Goal: Information Seeking & Learning: Understand process/instructions

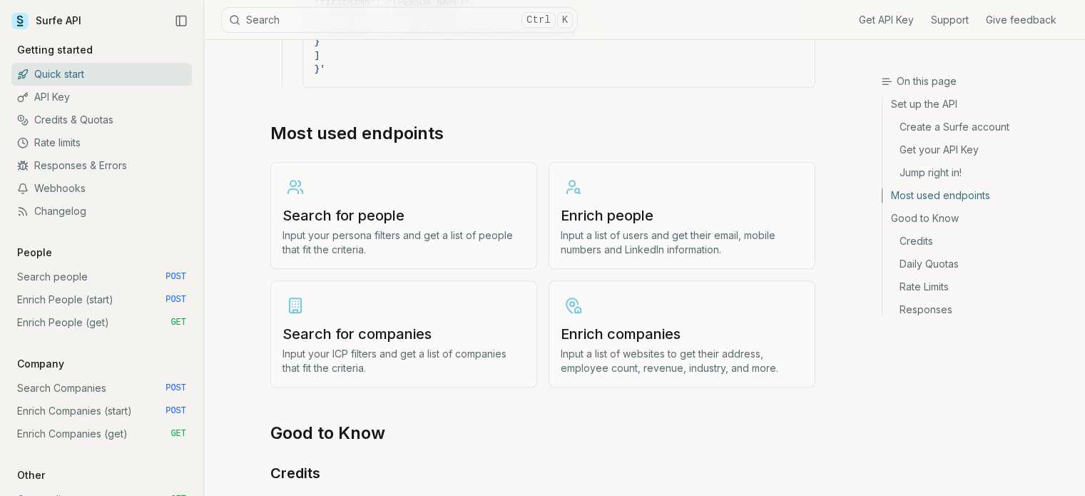
scroll to position [1640, 0]
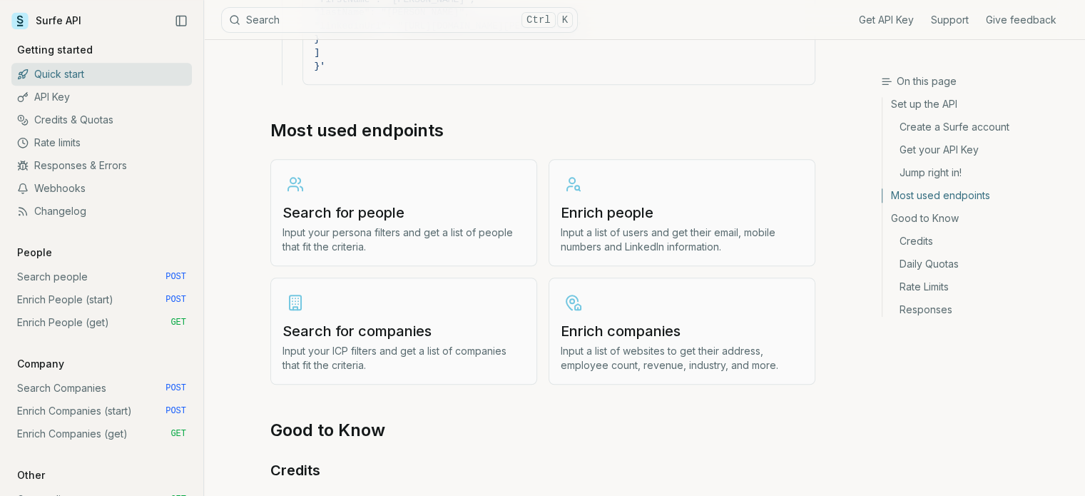
click at [397, 203] on h3 "Search for people" at bounding box center [403, 213] width 242 height 20
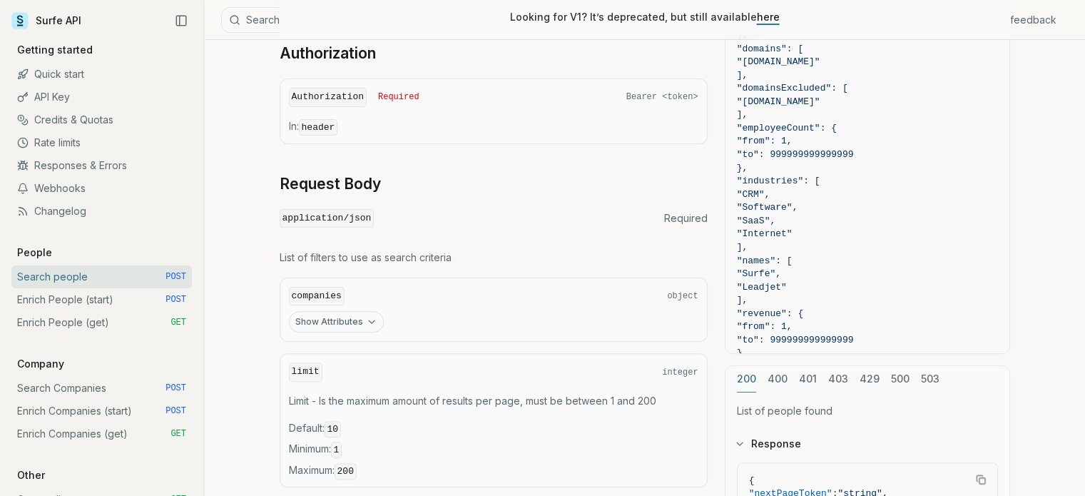
scroll to position [428, 0]
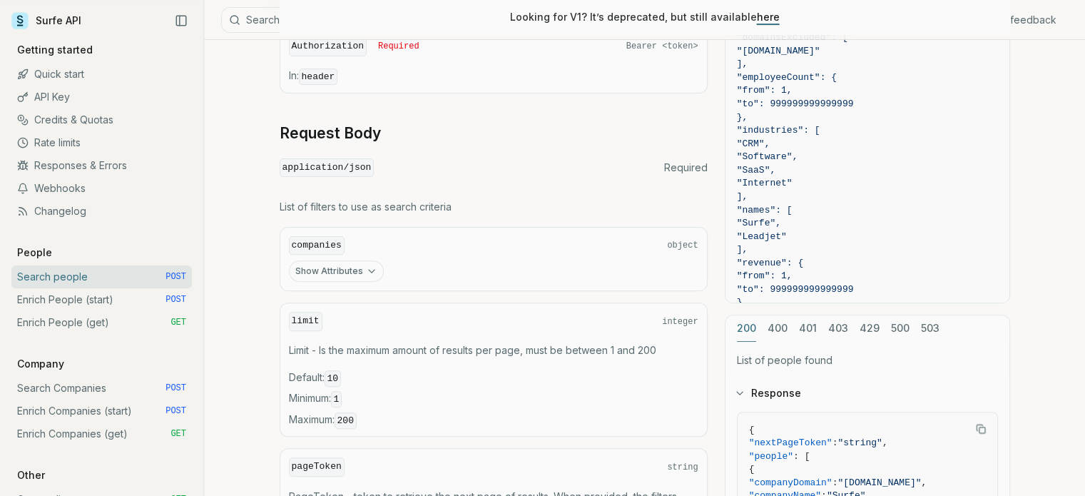
click at [360, 270] on button "Show Attributes" at bounding box center [336, 270] width 95 height 21
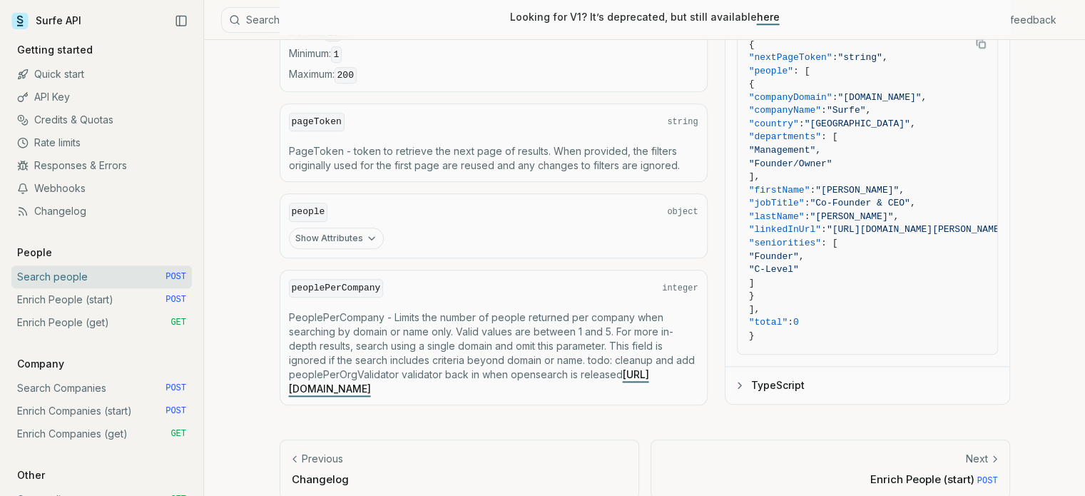
scroll to position [1489, 0]
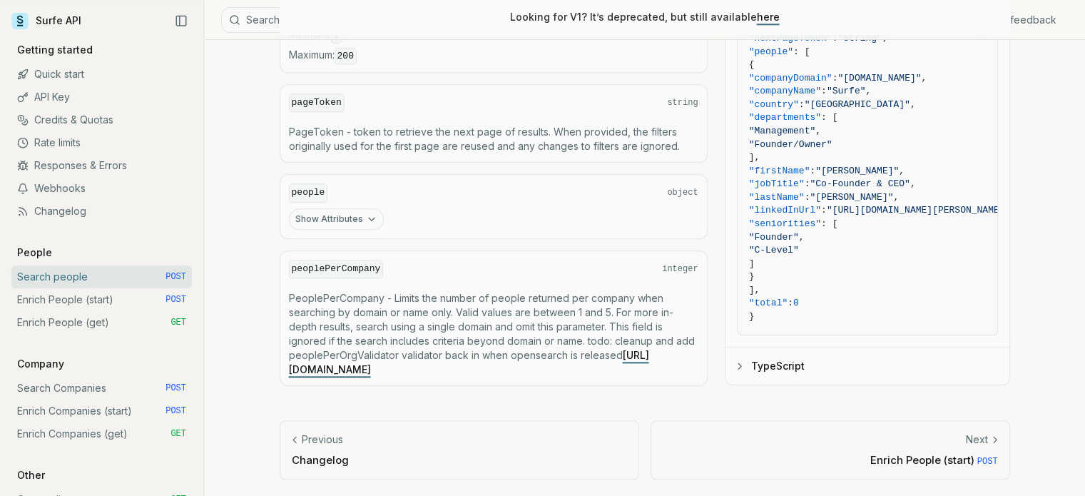
click at [354, 210] on button "Show Attributes" at bounding box center [336, 218] width 95 height 21
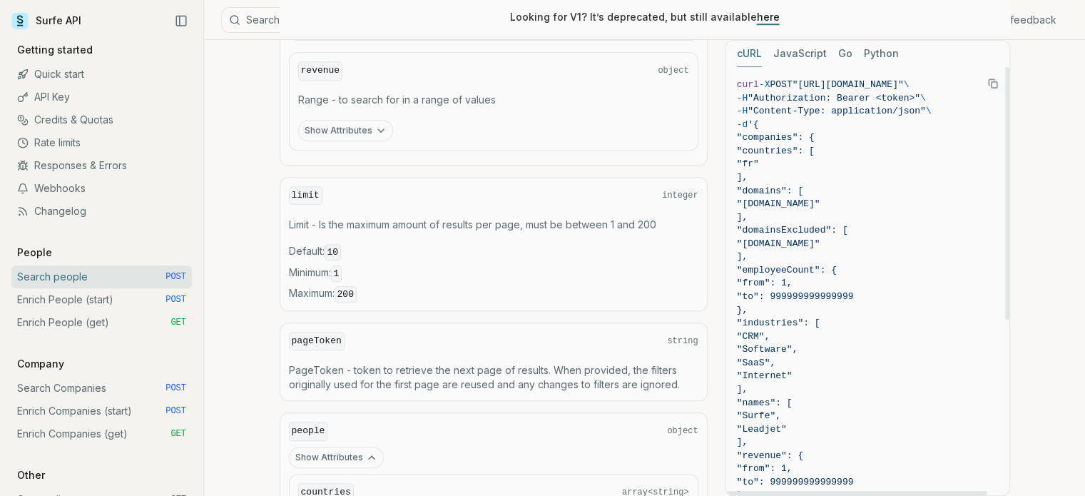
scroll to position [1148, 0]
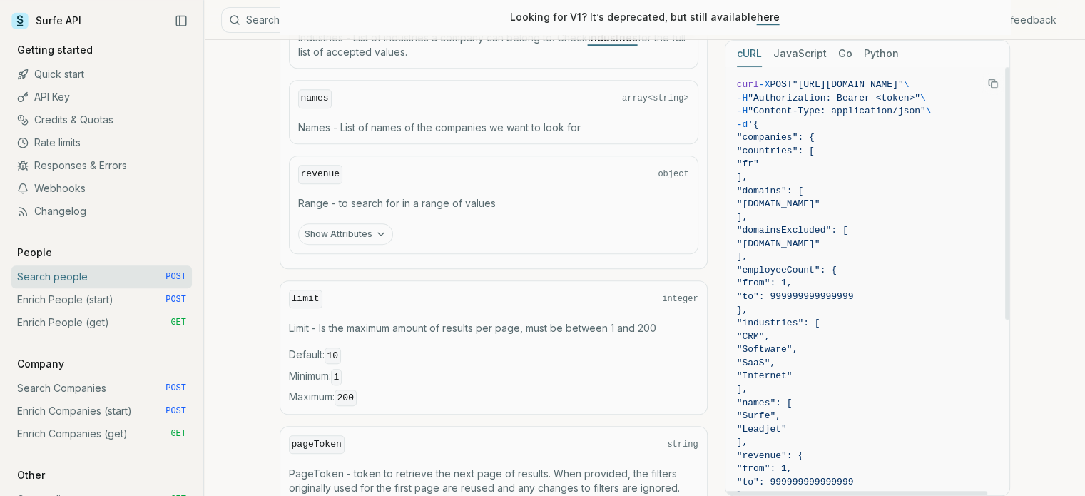
click at [988, 83] on icon "Copy Text" at bounding box center [993, 83] width 10 height 10
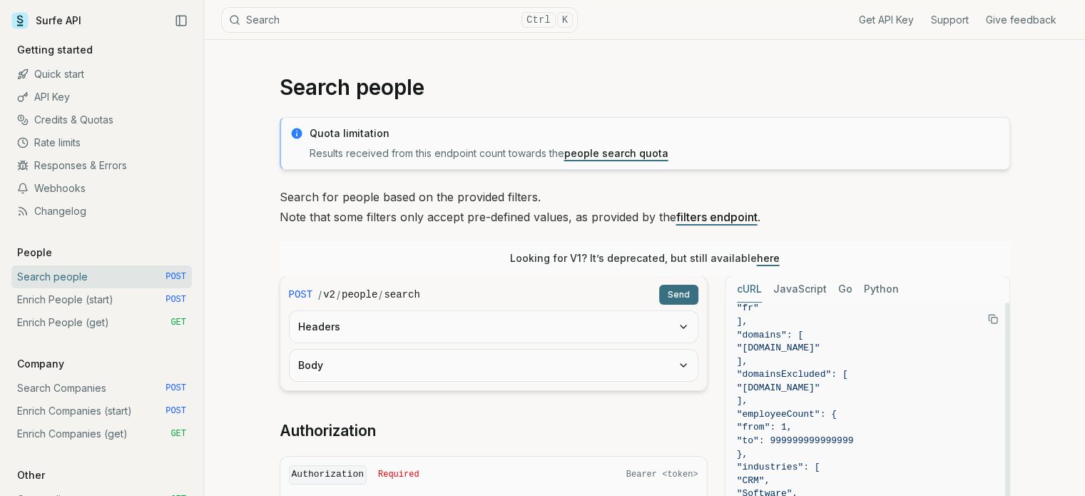
scroll to position [0, 0]
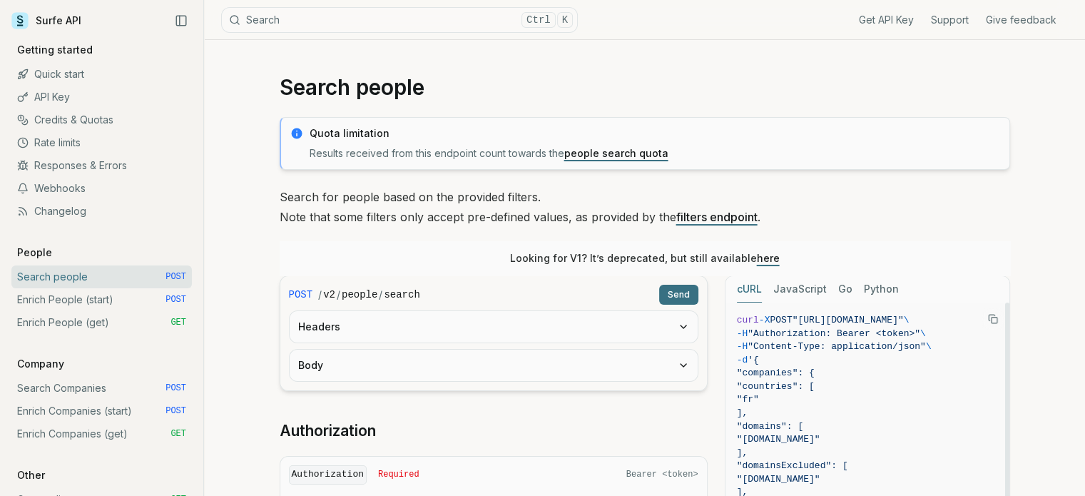
drag, startPoint x: 808, startPoint y: 320, endPoint x: 979, endPoint y: 320, distance: 170.5
click at [904, 320] on span ""[URL][DOMAIN_NAME]"" at bounding box center [847, 320] width 111 height 11
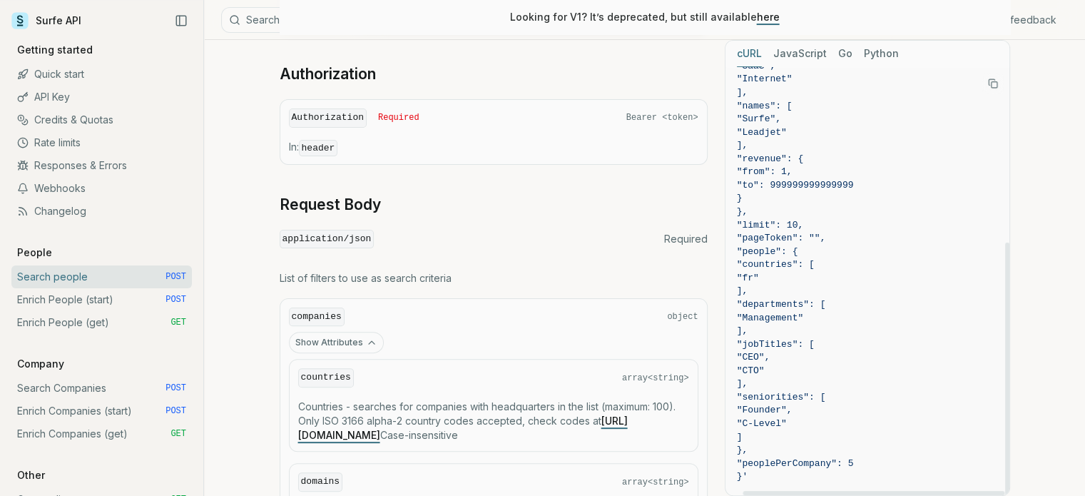
scroll to position [297, 19]
drag, startPoint x: 939, startPoint y: 491, endPoint x: 940, endPoint y: 446, distance: 45.7
click at [964, 491] on div at bounding box center [873, 493] width 262 height 4
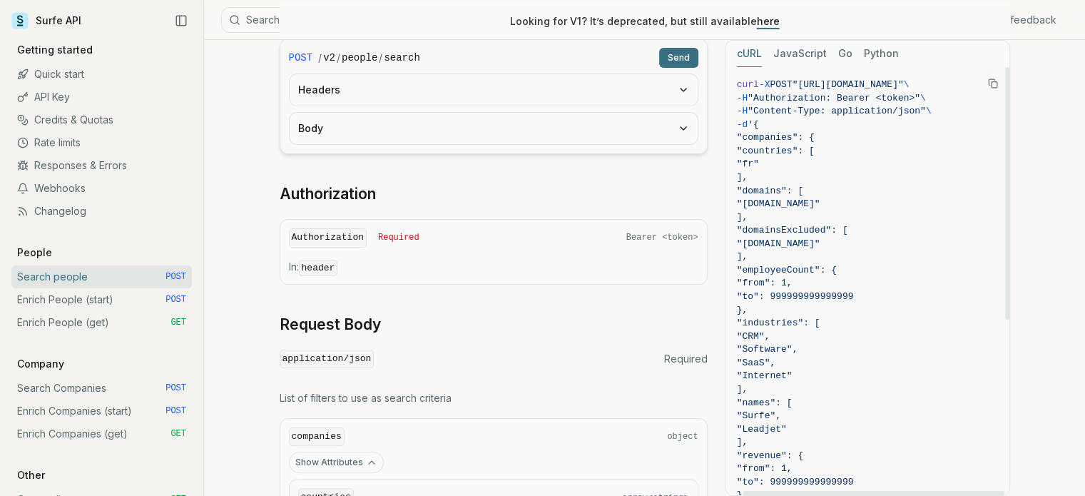
scroll to position [214, 0]
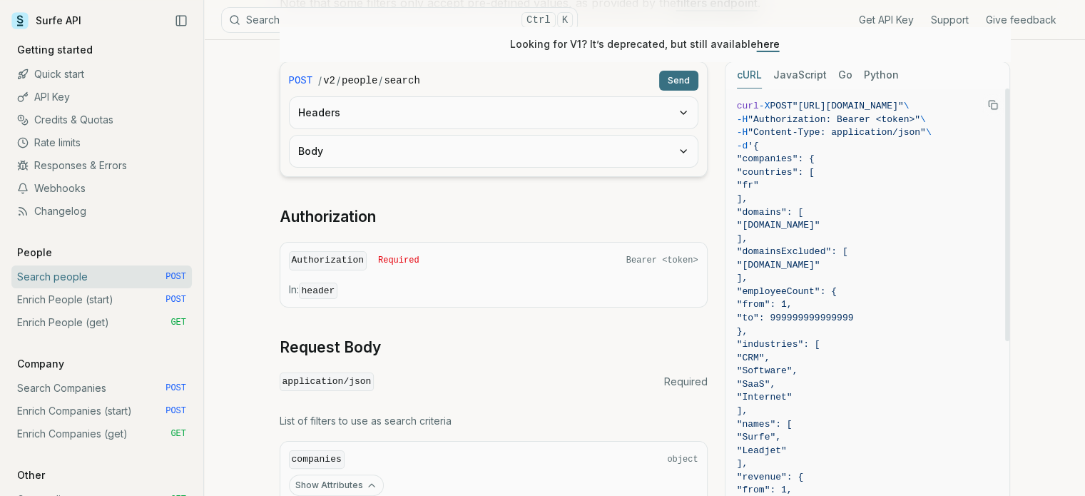
copy span "[URL][DOMAIN_NAME]"
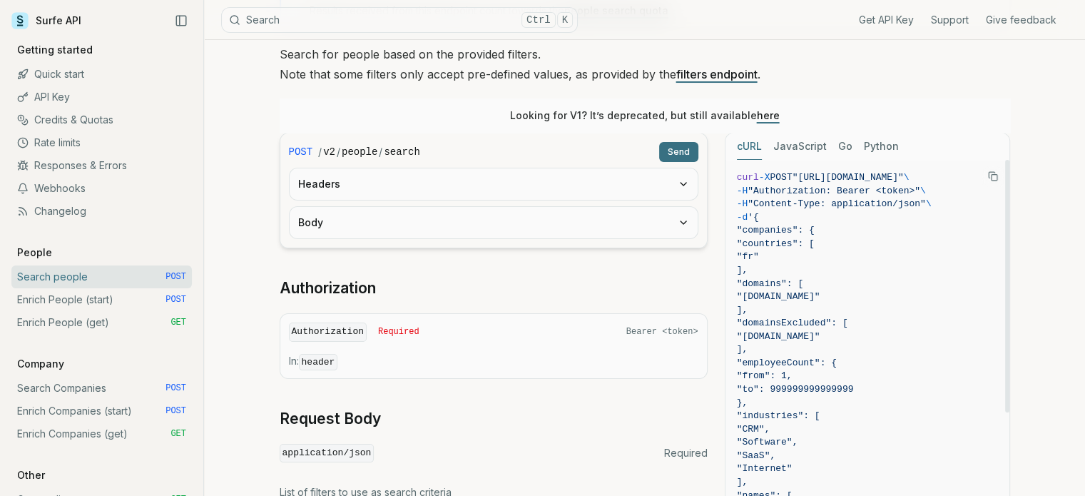
click at [780, 186] on span ""Authorization: Bearer <token>"" at bounding box center [833, 190] width 173 height 11
copy span "Authorization"
drag, startPoint x: 747, startPoint y: 205, endPoint x: 807, endPoint y: 206, distance: 59.2
click at [807, 206] on span ""Content-Type: application/json"" at bounding box center [836, 203] width 178 height 11
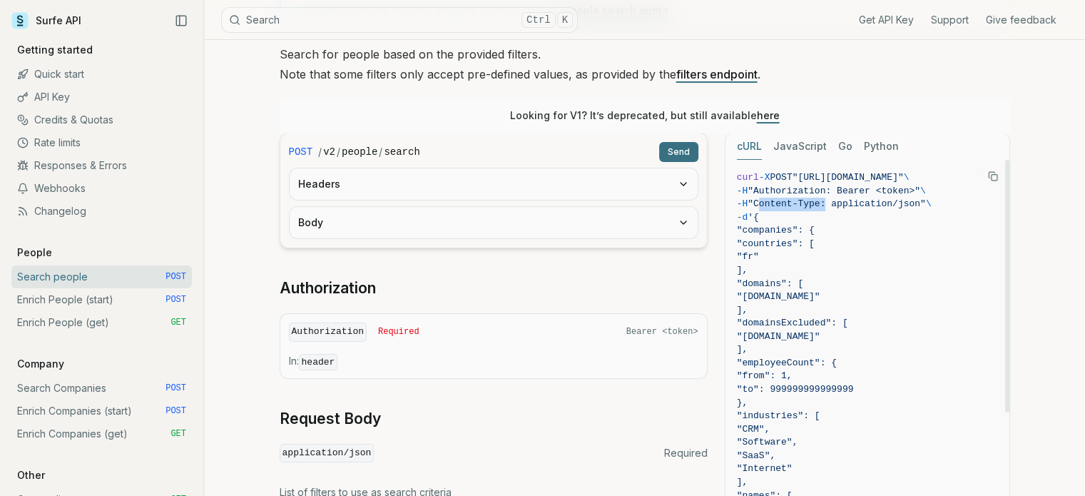
copy span "Content-Type"
drag, startPoint x: 822, startPoint y: 203, endPoint x: 866, endPoint y: 202, distance: 44.2
click at [866, 202] on span ""Content-Type: application/json"" at bounding box center [836, 203] width 178 height 11
click at [864, 200] on span ""Content-Type: application/json"" at bounding box center [836, 203] width 178 height 11
drag, startPoint x: 819, startPoint y: 204, endPoint x: 899, endPoint y: 200, distance: 80.0
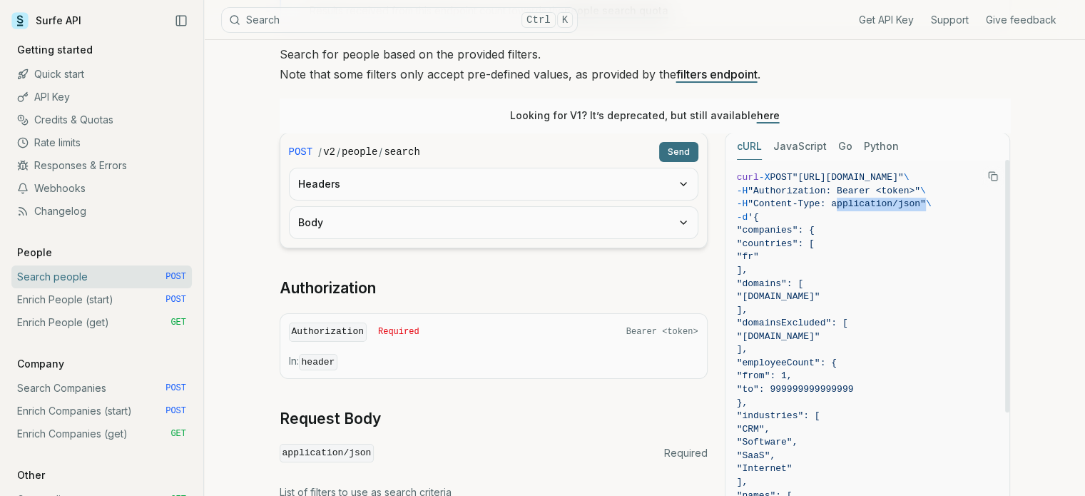
click at [899, 200] on span ""Content-Type: application/json"" at bounding box center [836, 203] width 178 height 11
copy span "application/json"
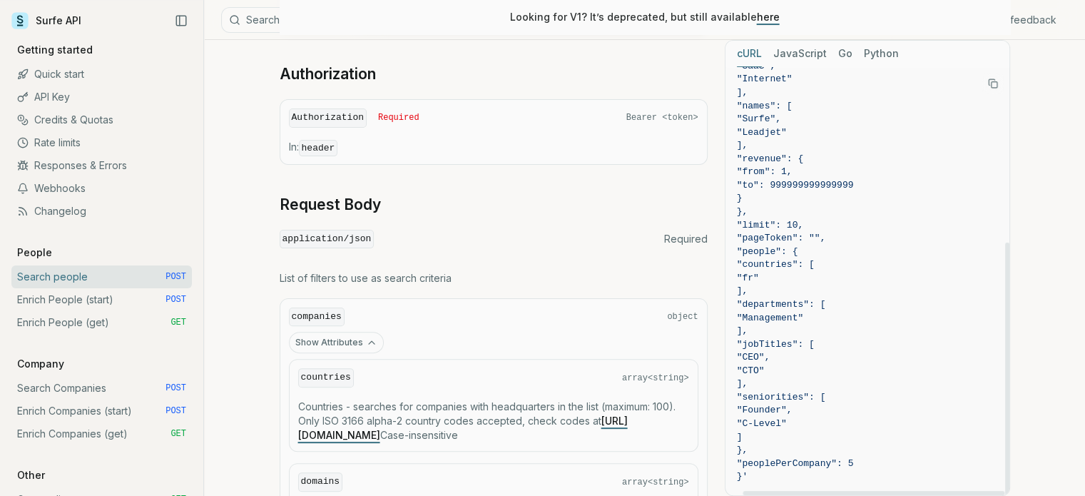
scroll to position [571, 0]
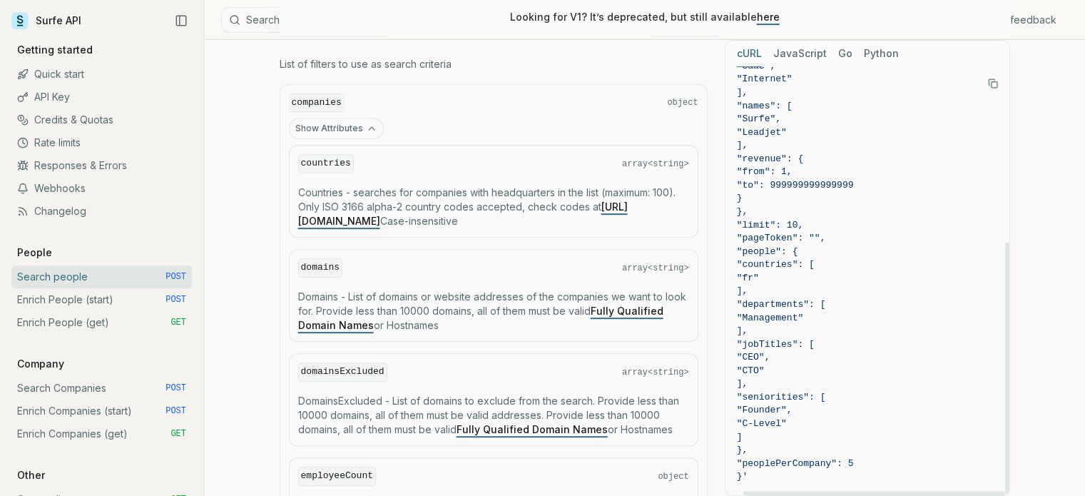
click at [763, 343] on span ""jobTitles": [" at bounding box center [776, 344] width 78 height 11
copy span "jobTitles"
click at [778, 394] on span ""seniorities": [" at bounding box center [781, 397] width 89 height 11
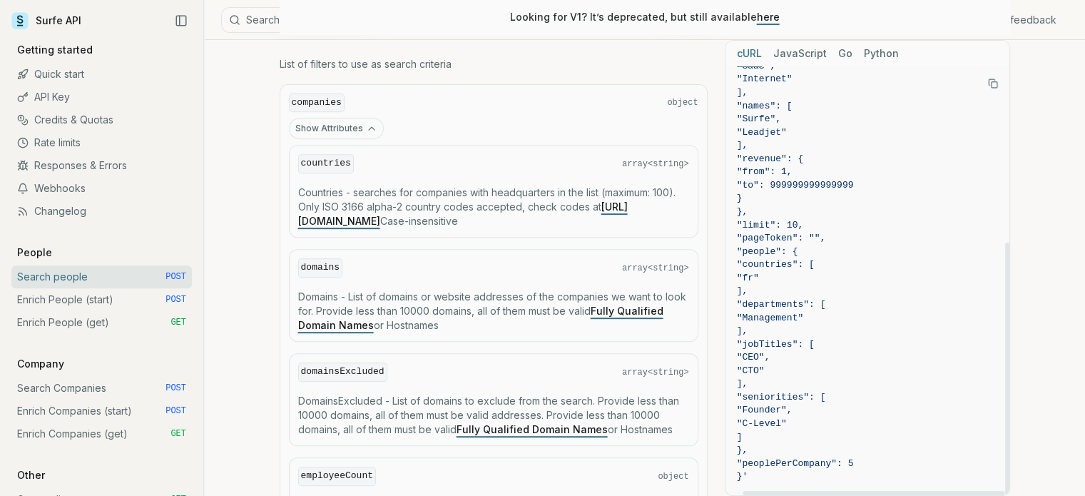
copy span "seniorities"
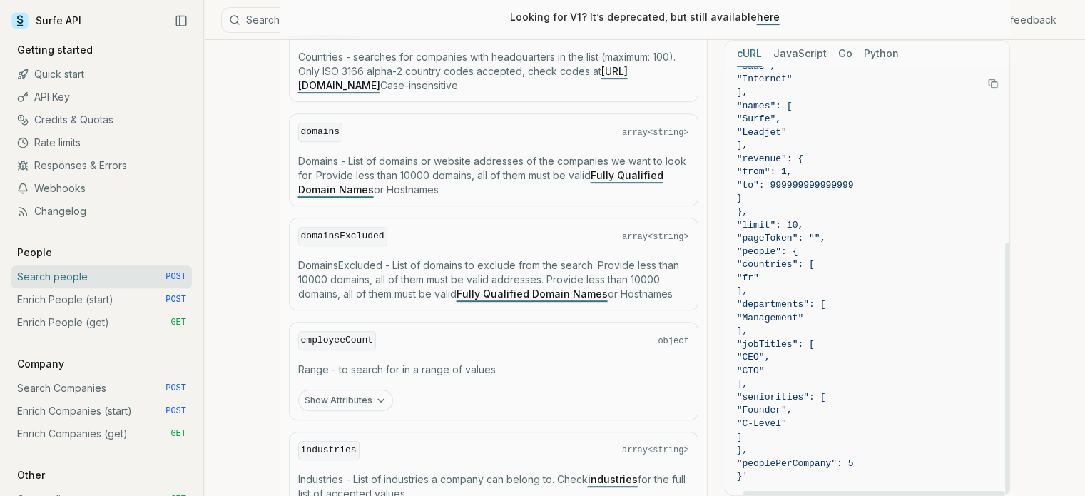
scroll to position [713, 0]
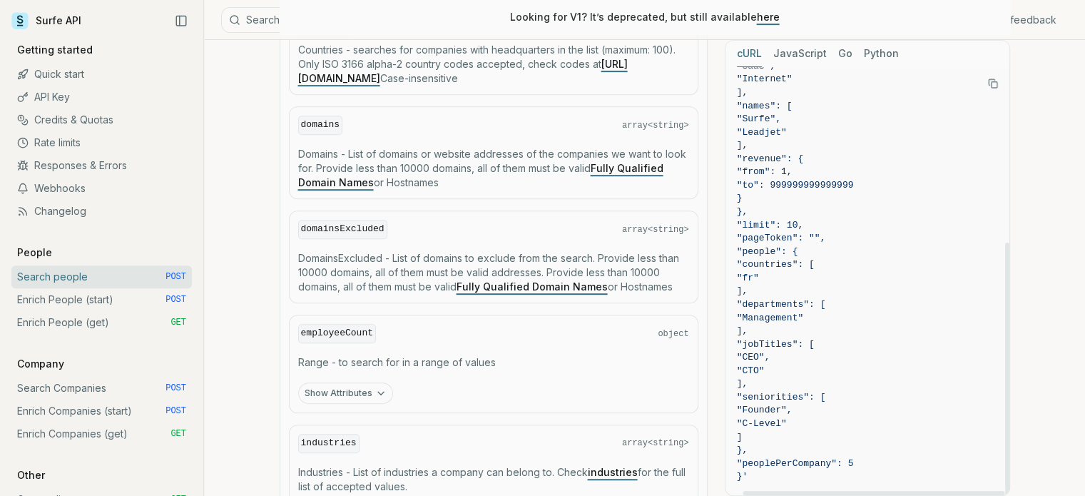
click at [751, 227] on span ""limit": 10," at bounding box center [770, 225] width 67 height 11
copy span "limit"
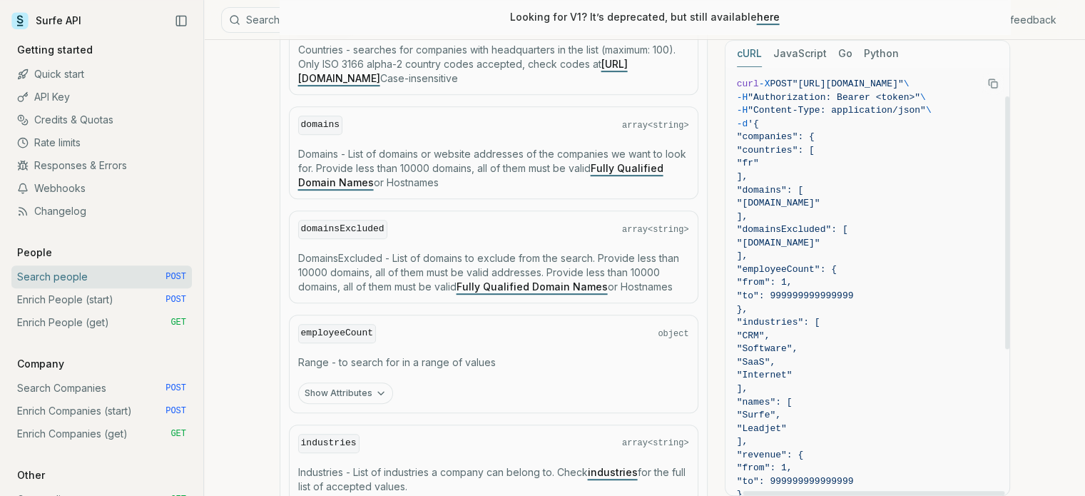
scroll to position [0, 19]
click at [993, 84] on icon "Copy Text" at bounding box center [993, 83] width 10 height 10
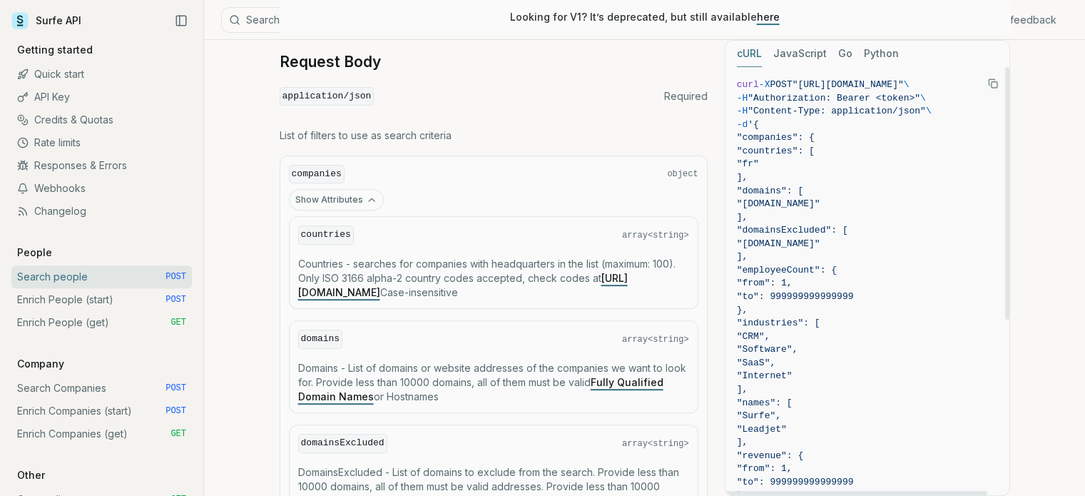
scroll to position [0, 0]
drag, startPoint x: 813, startPoint y: 493, endPoint x: 765, endPoint y: 505, distance: 50.0
click at [765, 495] on div at bounding box center [856, 493] width 262 height 4
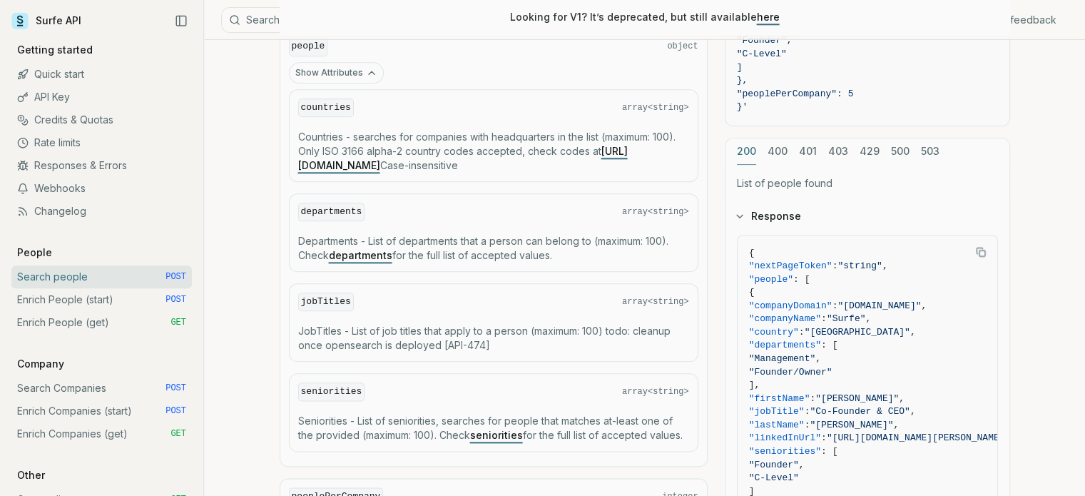
scroll to position [1640, 0]
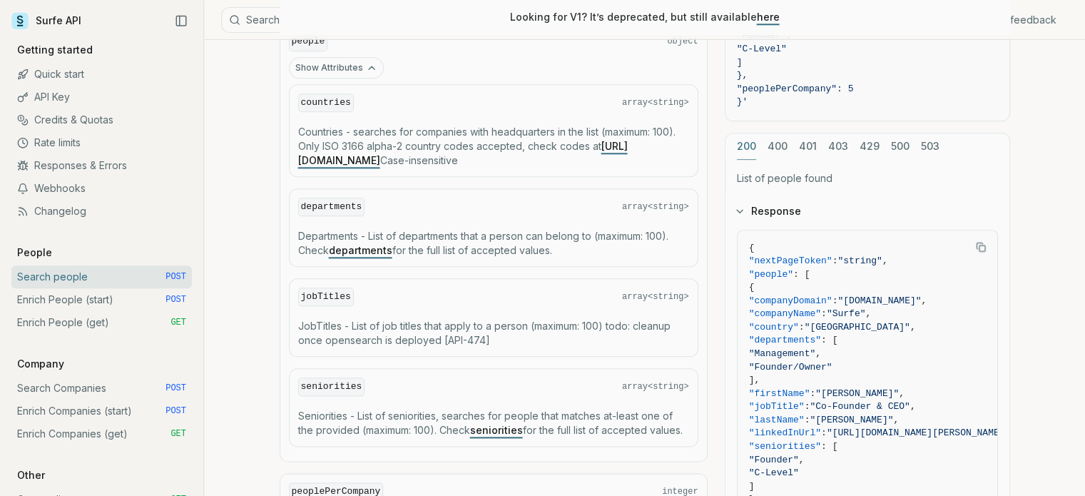
click at [499, 424] on link "seniorities" at bounding box center [496, 430] width 53 height 12
